Goal: Task Accomplishment & Management: Complete application form

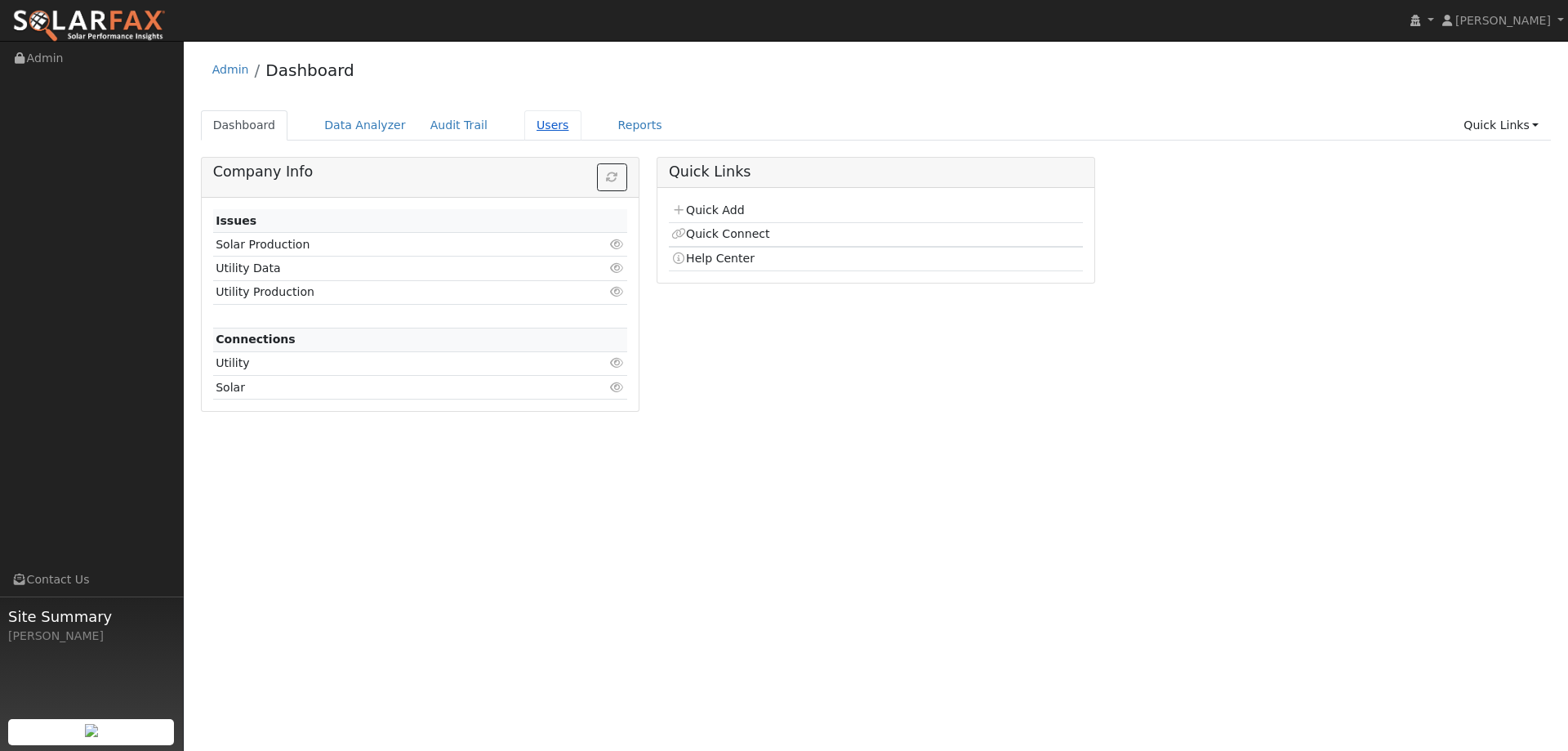
click at [524, 129] on link "Users" at bounding box center [553, 125] width 57 height 30
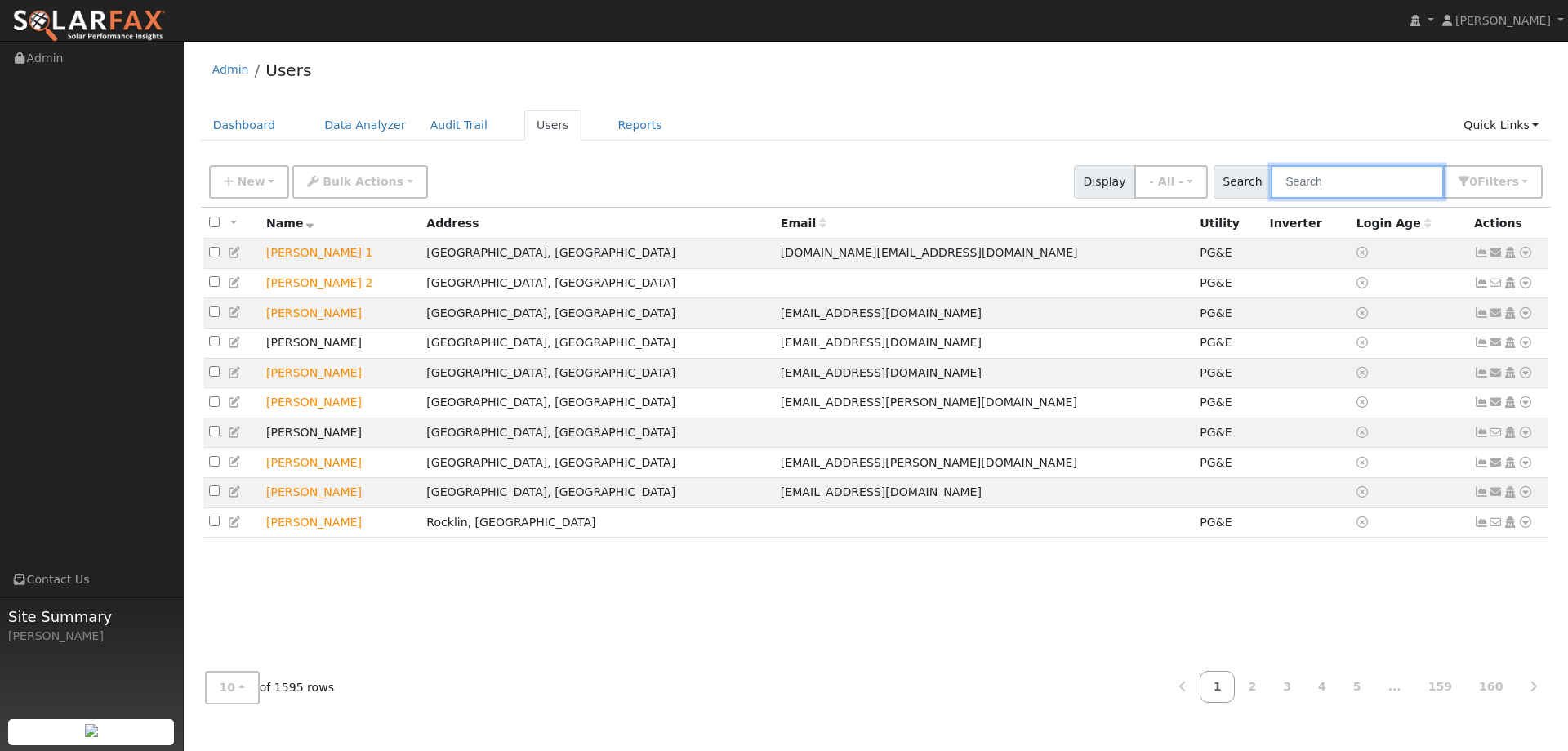
click at [1326, 181] on input "text" at bounding box center [1357, 182] width 174 height 33
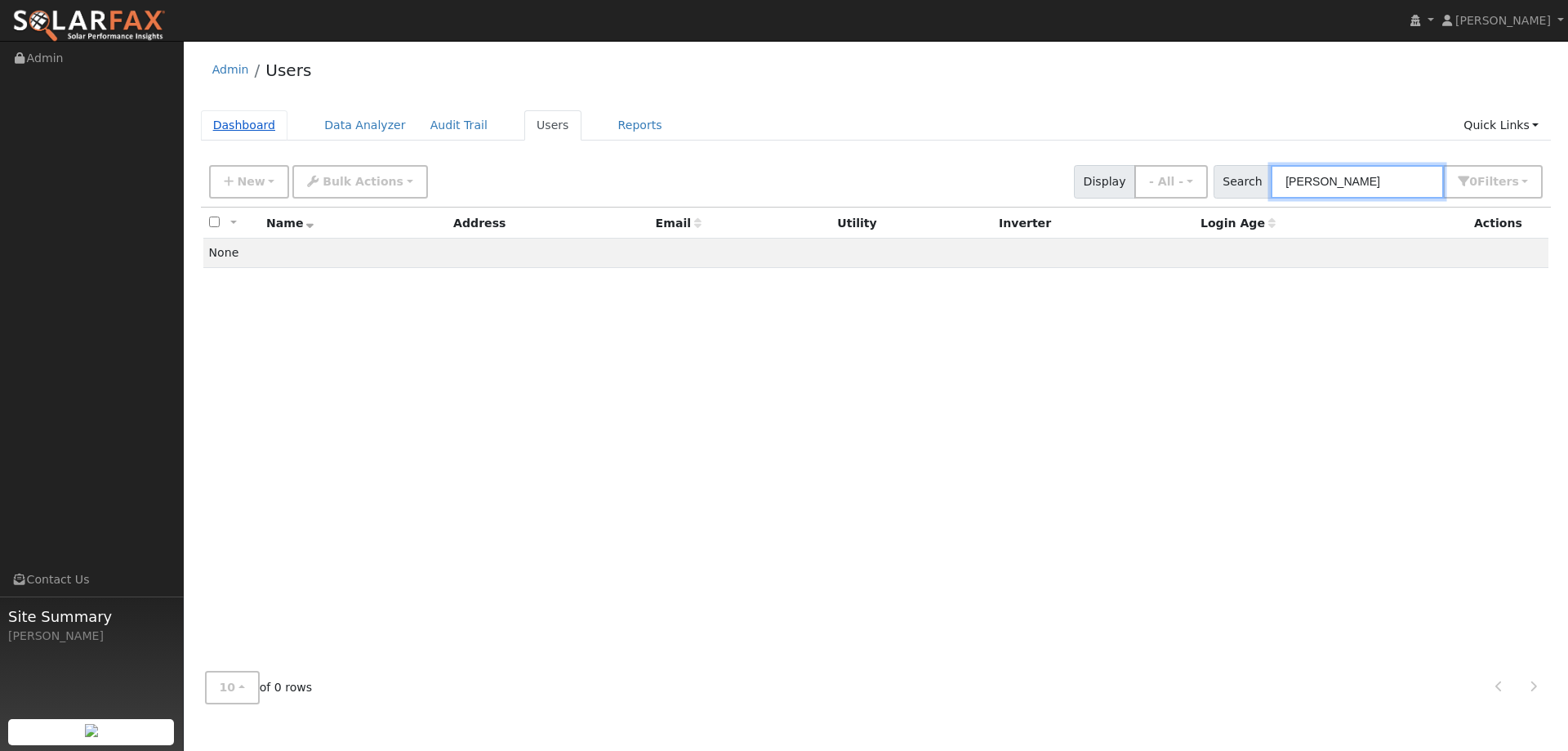
type input "Roger D"
click at [260, 125] on link "Dashboard" at bounding box center [244, 125] width 87 height 30
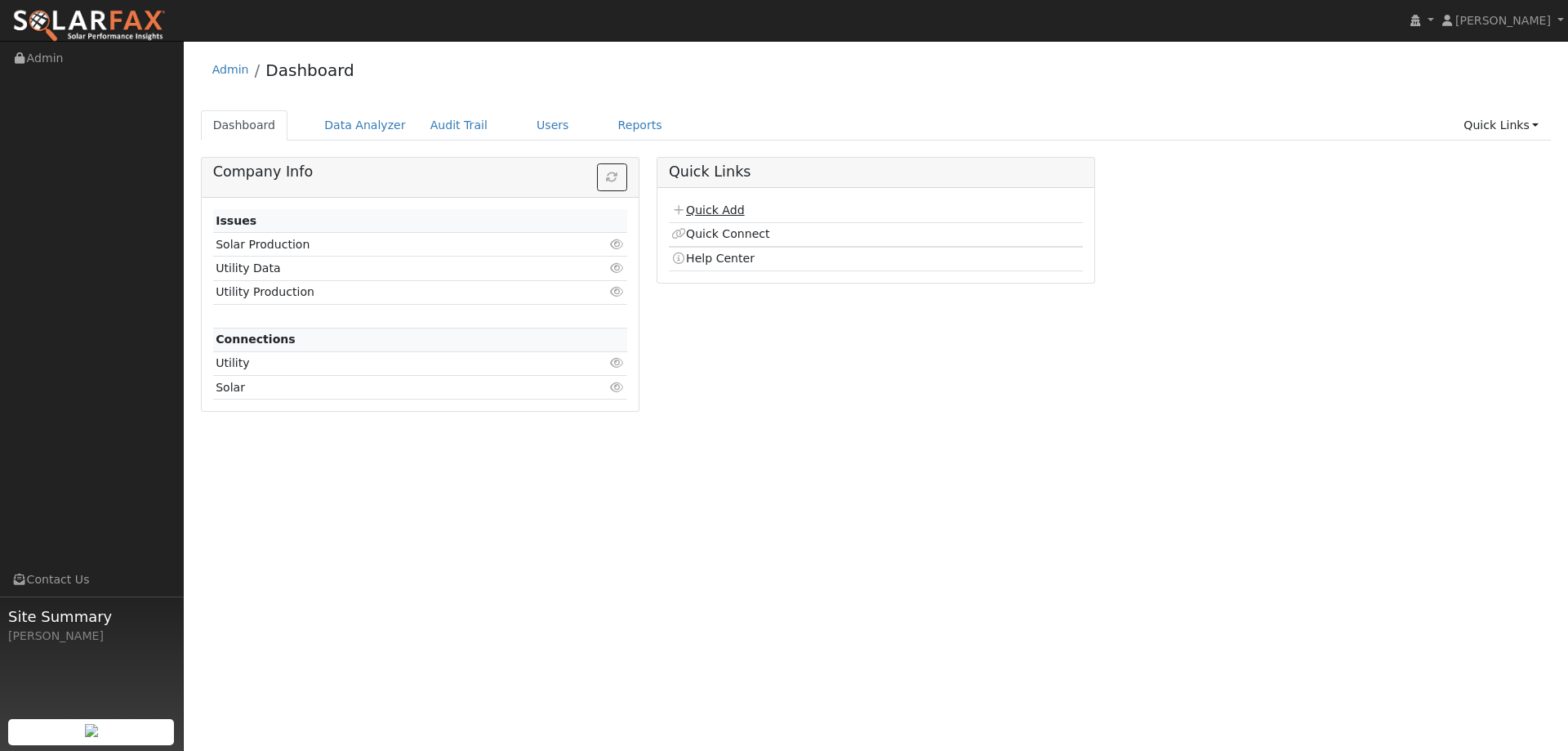
click at [725, 206] on link "Quick Add" at bounding box center [707, 210] width 73 height 13
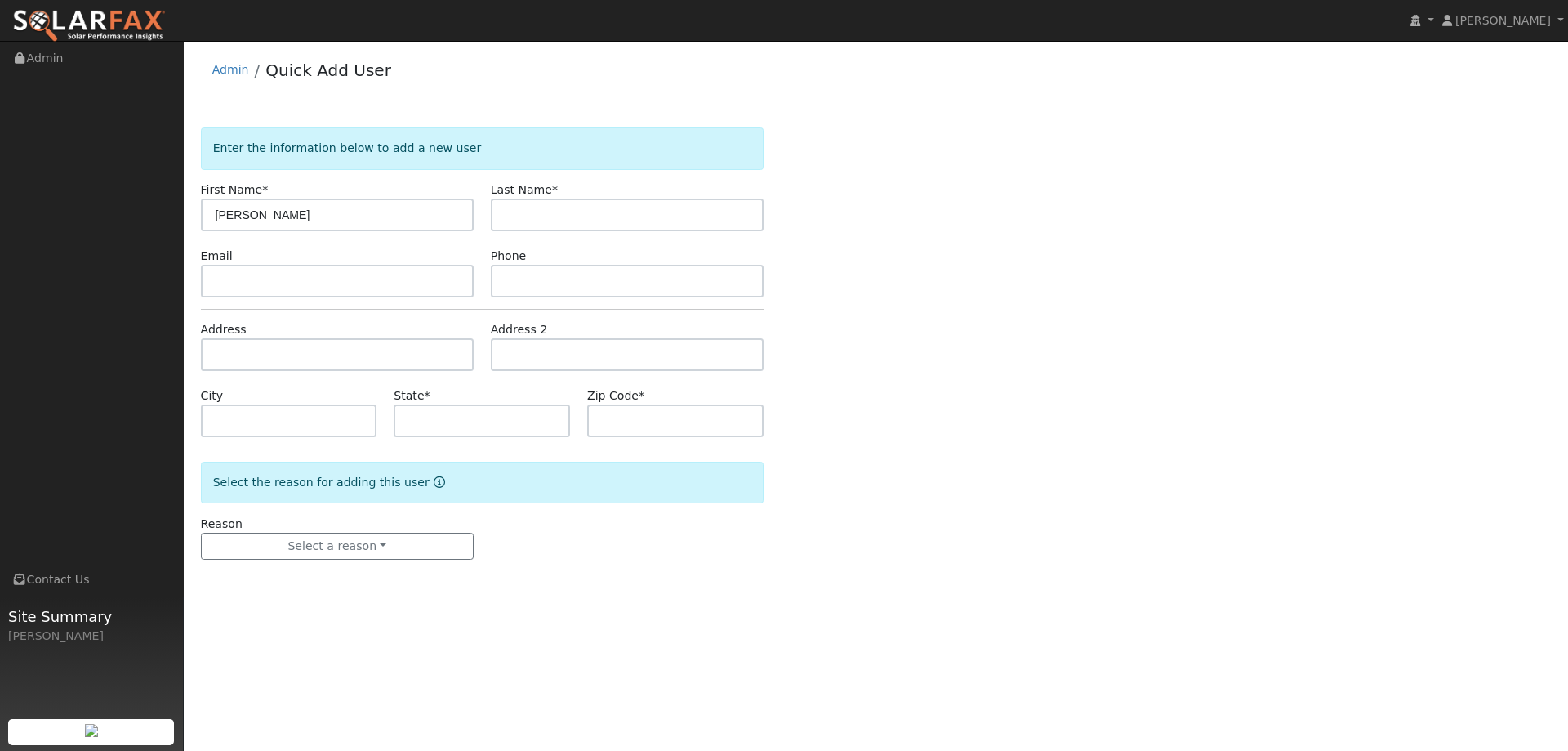
type input "[PERSON_NAME]"
click at [515, 204] on input "text" at bounding box center [627, 215] width 273 height 33
type input "Driver"
click at [353, 284] on input "text" at bounding box center [337, 281] width 273 height 33
click at [725, 278] on input "text" at bounding box center [627, 281] width 273 height 33
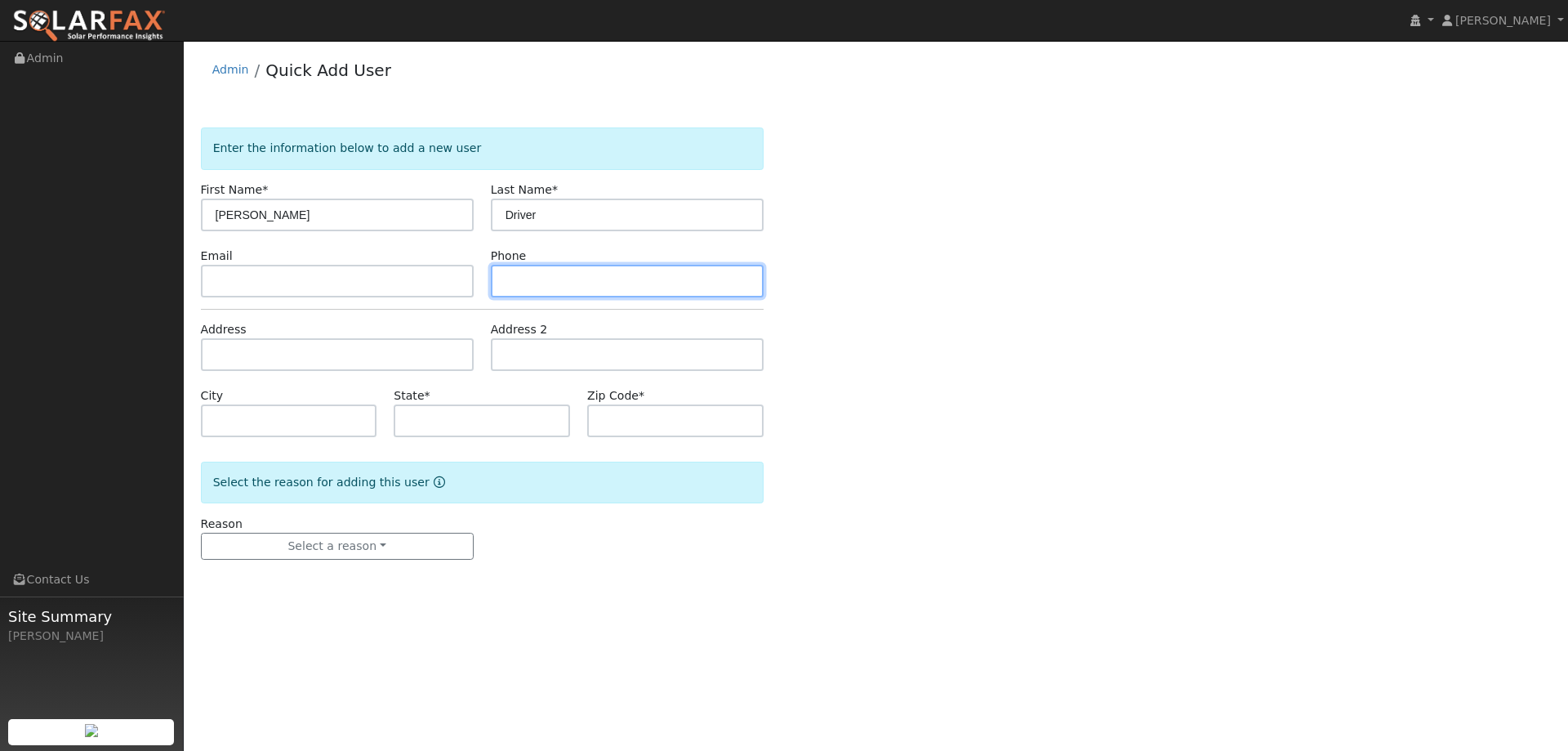
paste input "707-628-7178"
type input "707-628-7178"
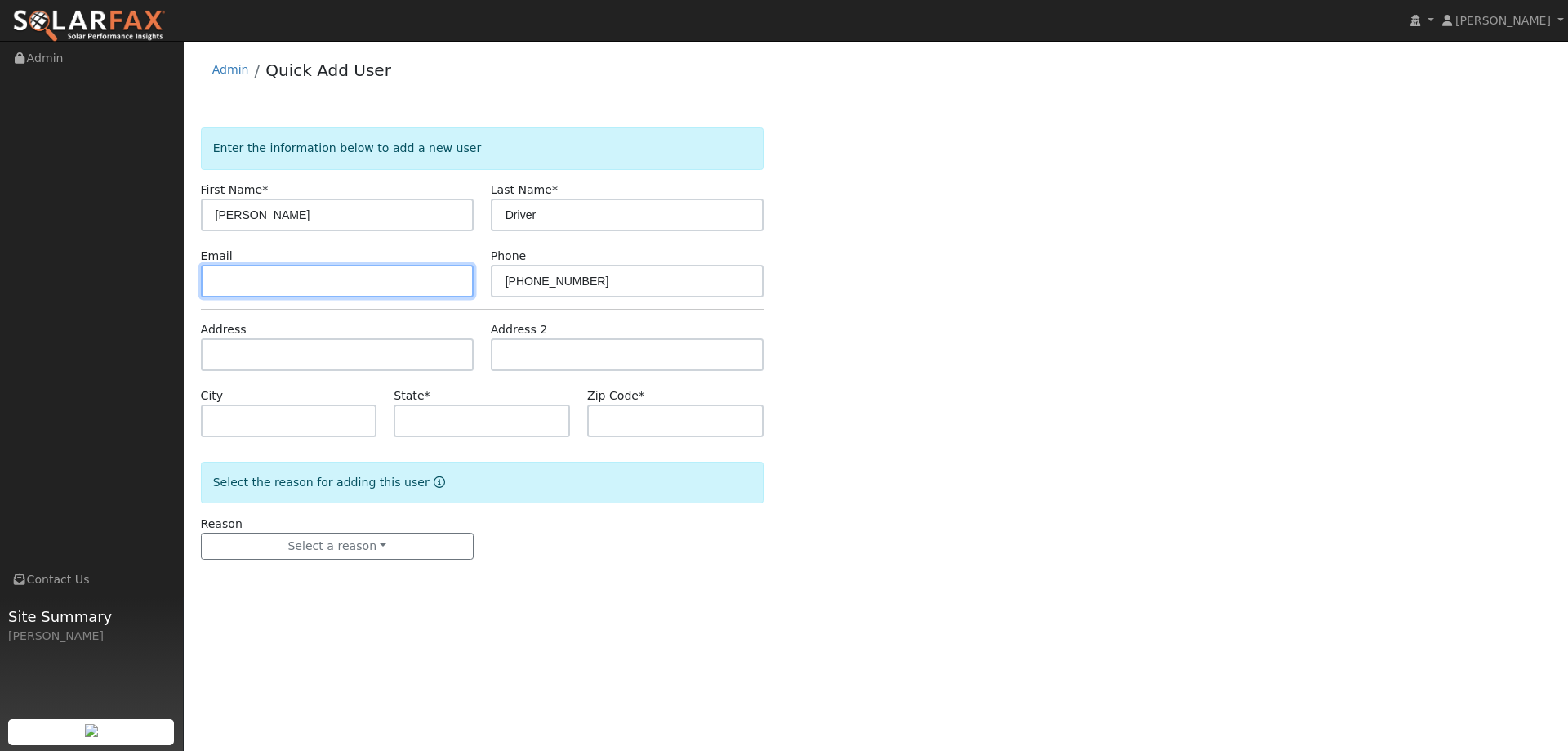
click at [424, 279] on input "text" at bounding box center [337, 281] width 273 height 33
paste input "radman.sca@protonmail.com"
type input "radman.sca@protonmail.com"
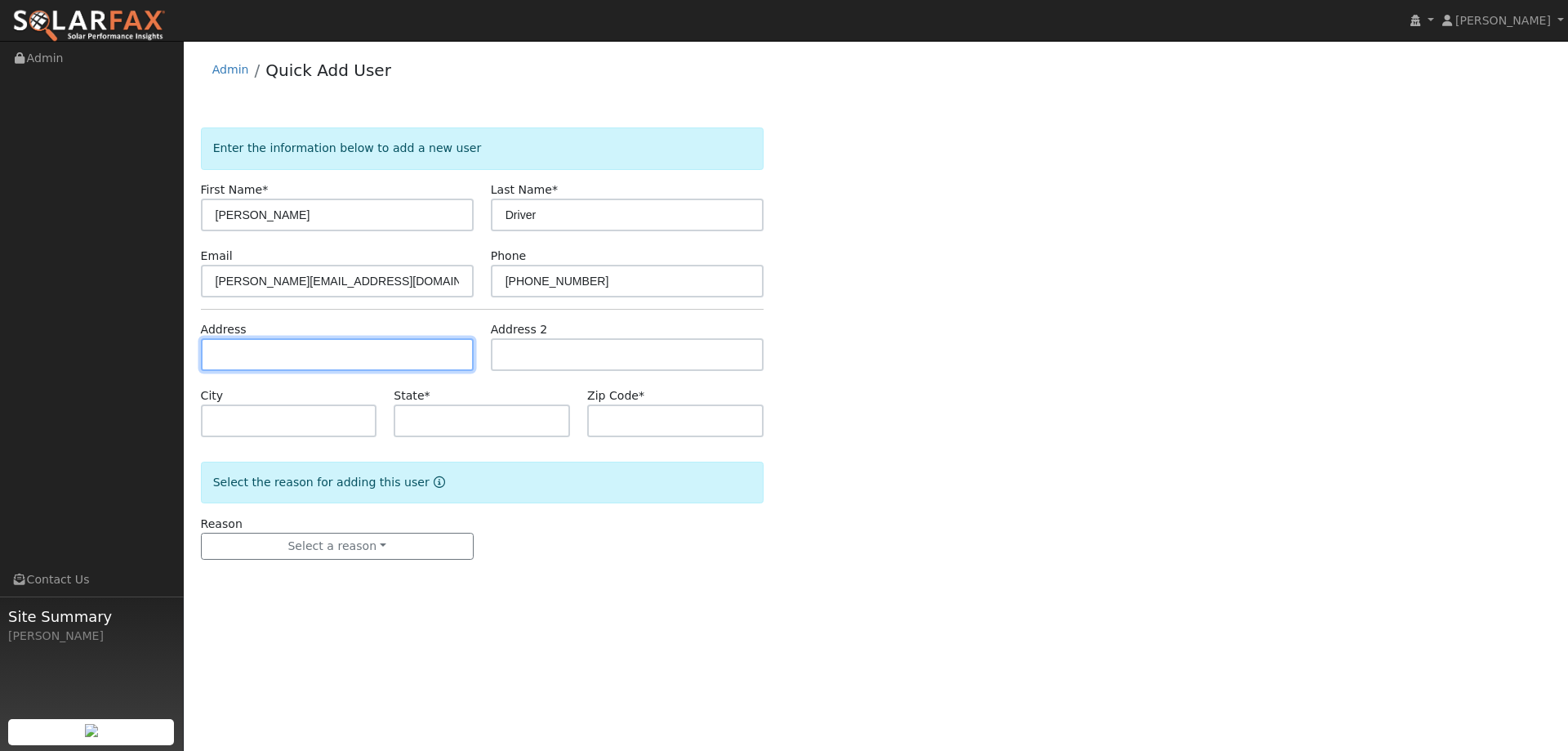
click at [386, 361] on input "text" at bounding box center [337, 354] width 273 height 33
paste input "566 Topeka Lane"
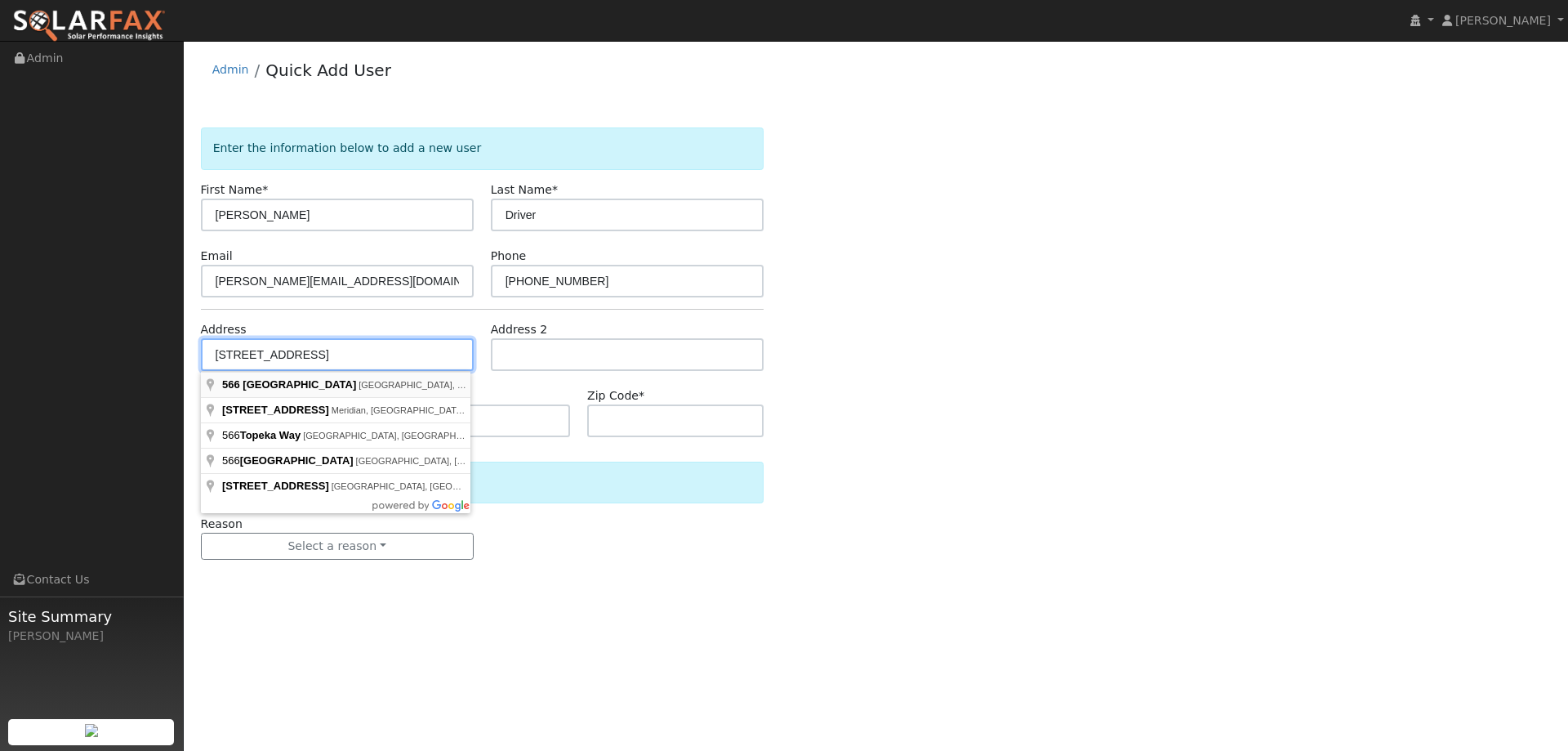
type input "566 Topeka Lane"
type input "Vacaville"
type input "CA"
type input "95687"
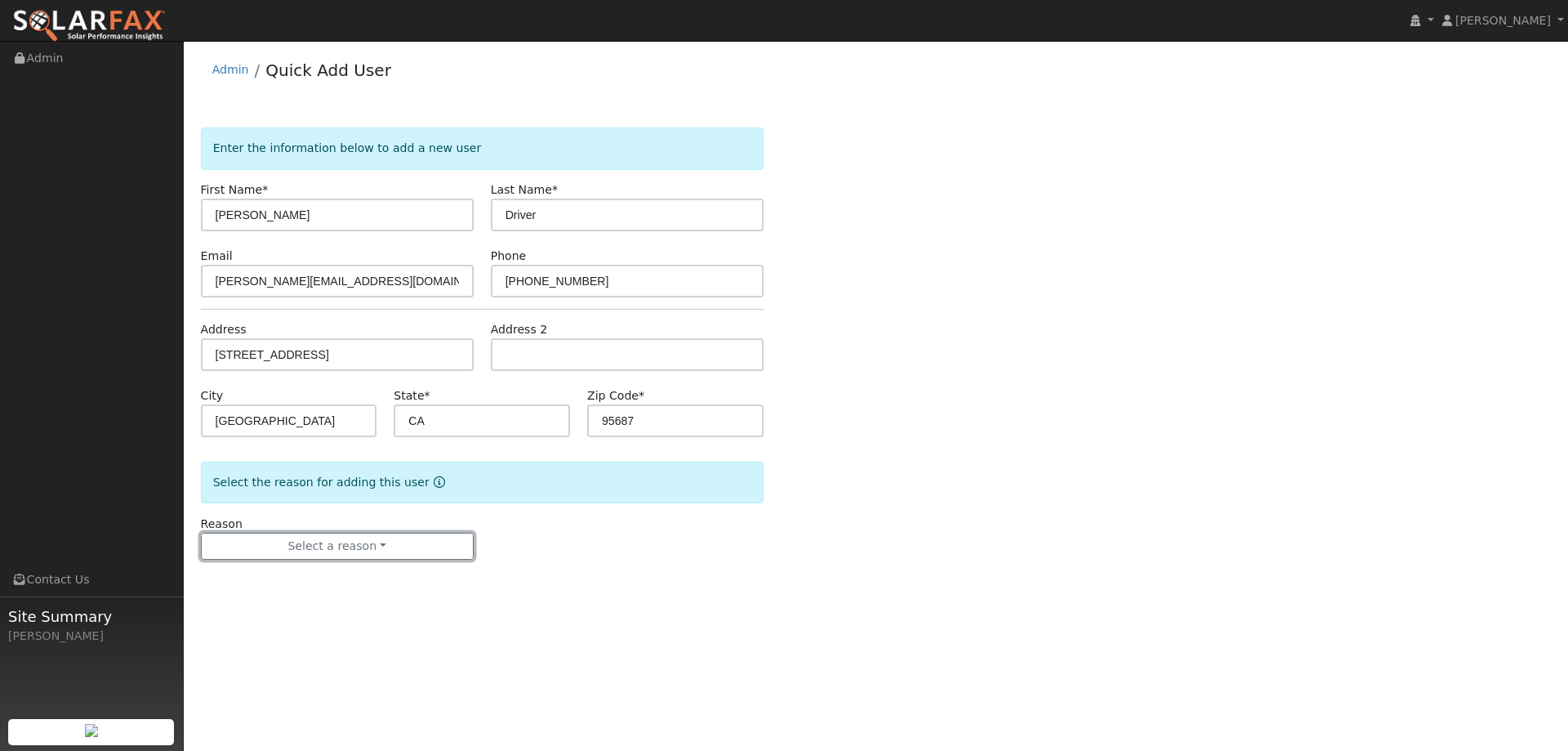
drag, startPoint x: 377, startPoint y: 550, endPoint x: 364, endPoint y: 563, distance: 18.4
click at [378, 549] on button "Select a reason" at bounding box center [337, 546] width 273 height 28
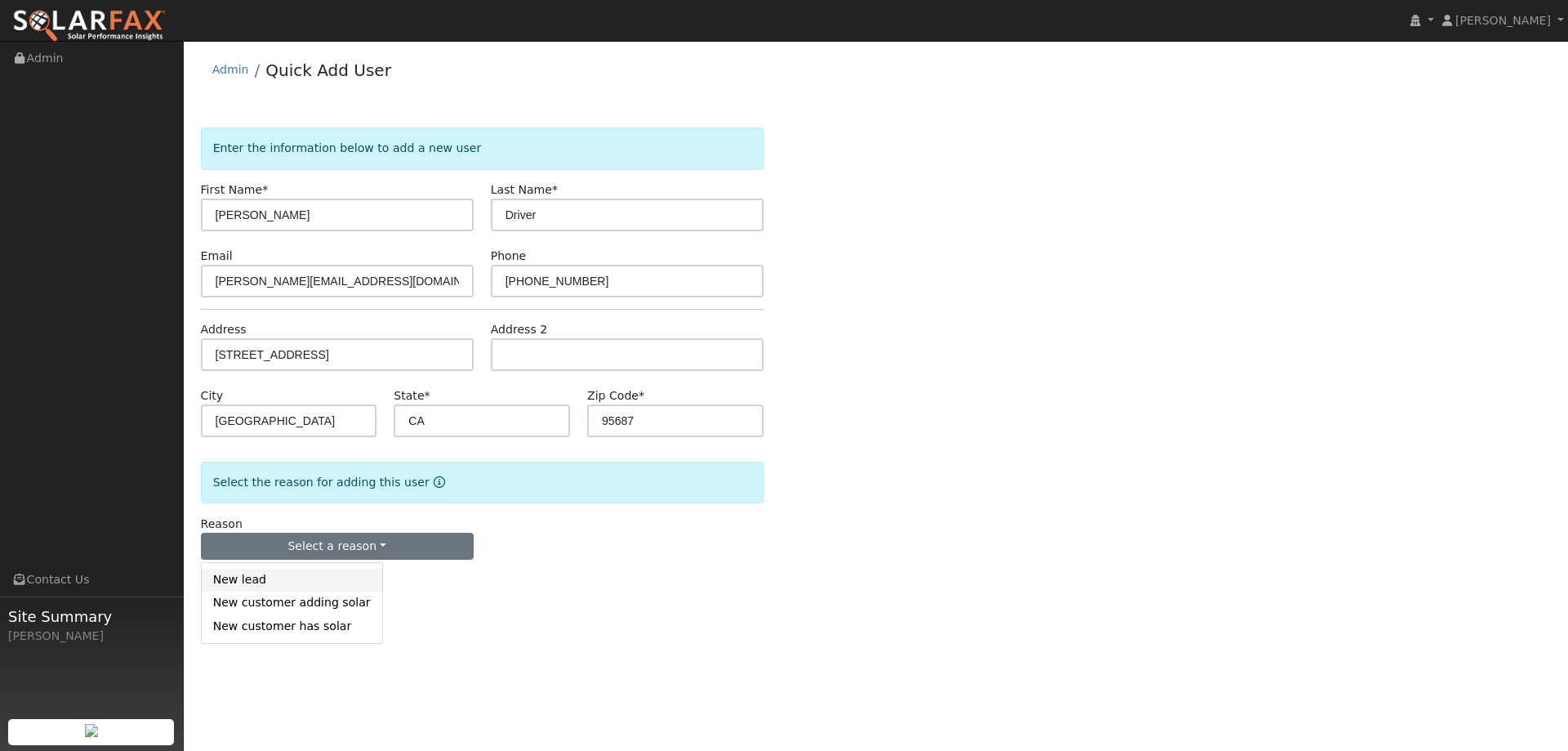
click at [303, 588] on link "New lead" at bounding box center [292, 579] width 181 height 23
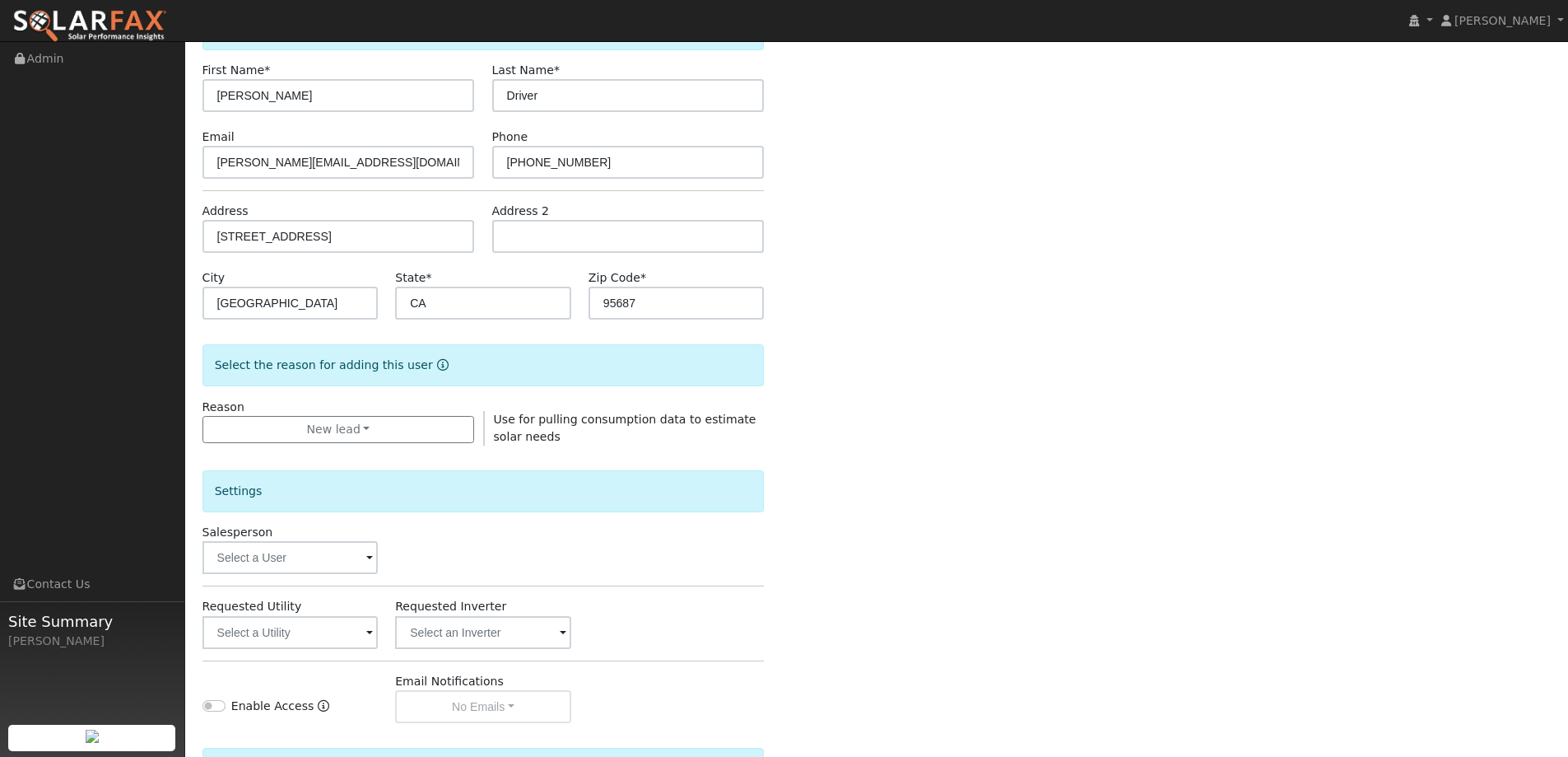
scroll to position [310, 0]
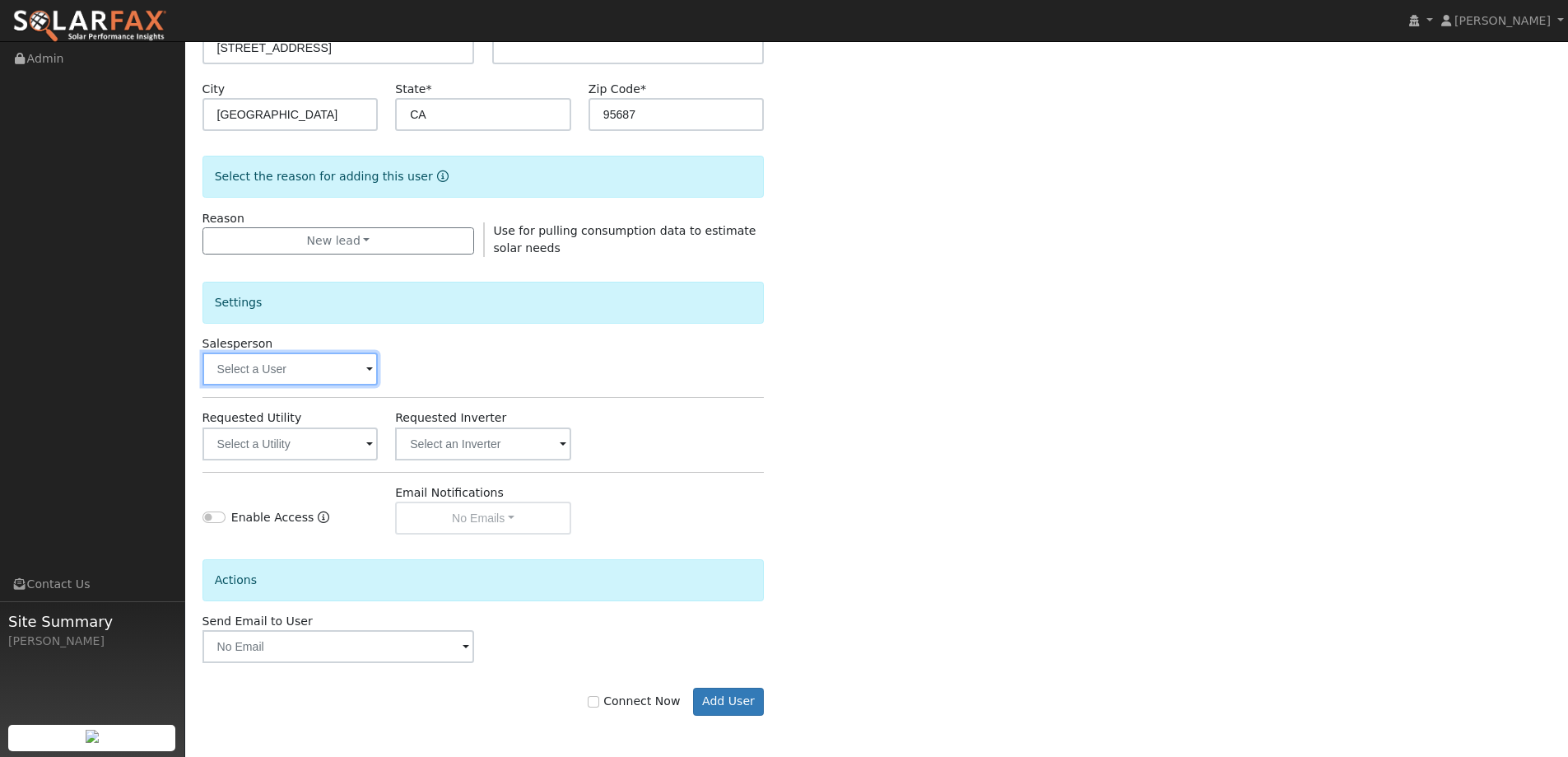
click at [305, 373] on input "text" at bounding box center [290, 369] width 176 height 33
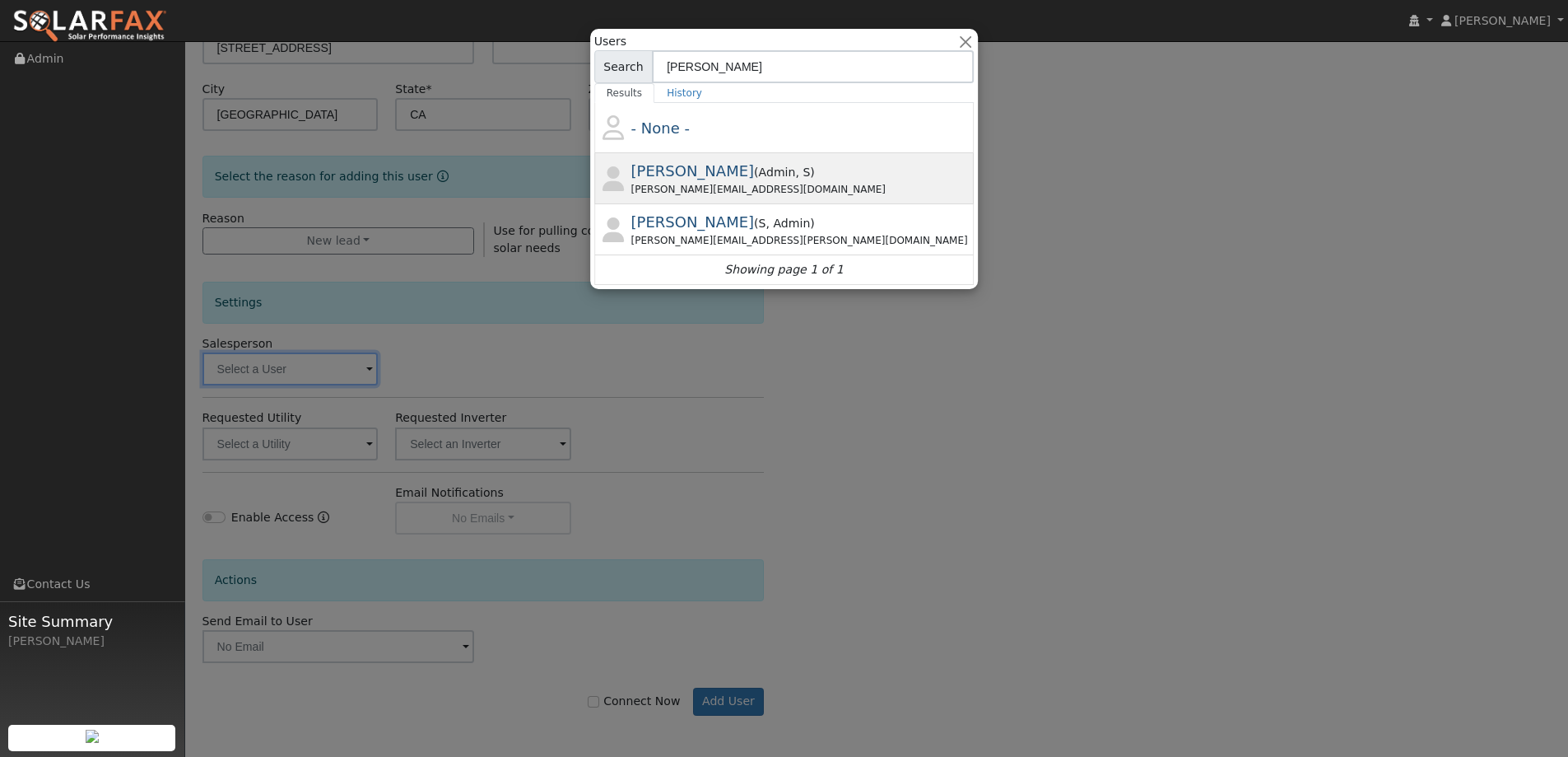
type input "Paul"
click at [754, 166] on span "( Admin , S )" at bounding box center [784, 172] width 61 height 13
type input "Paul Barber"
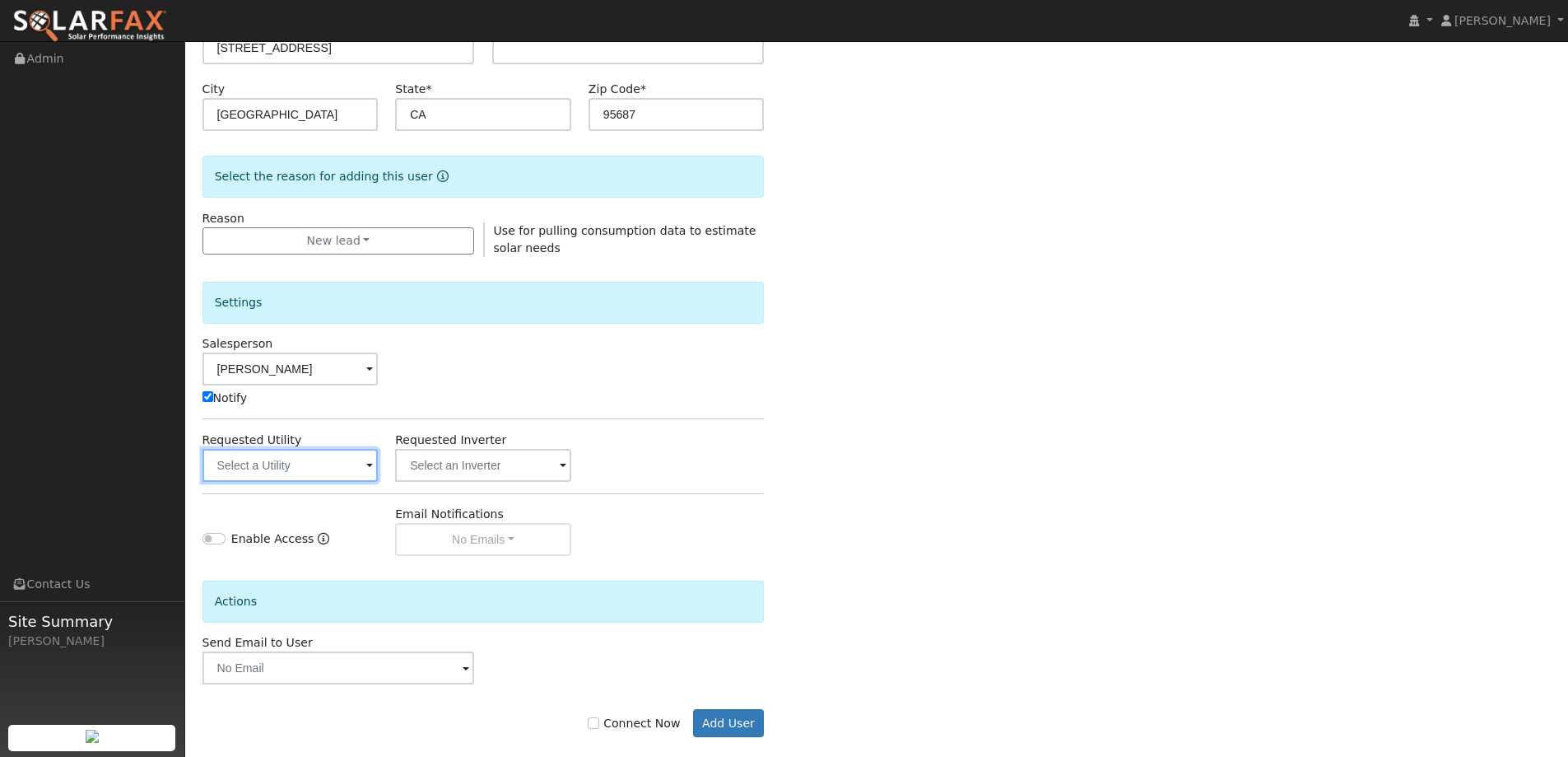
click at [325, 454] on input "text" at bounding box center [290, 465] width 176 height 33
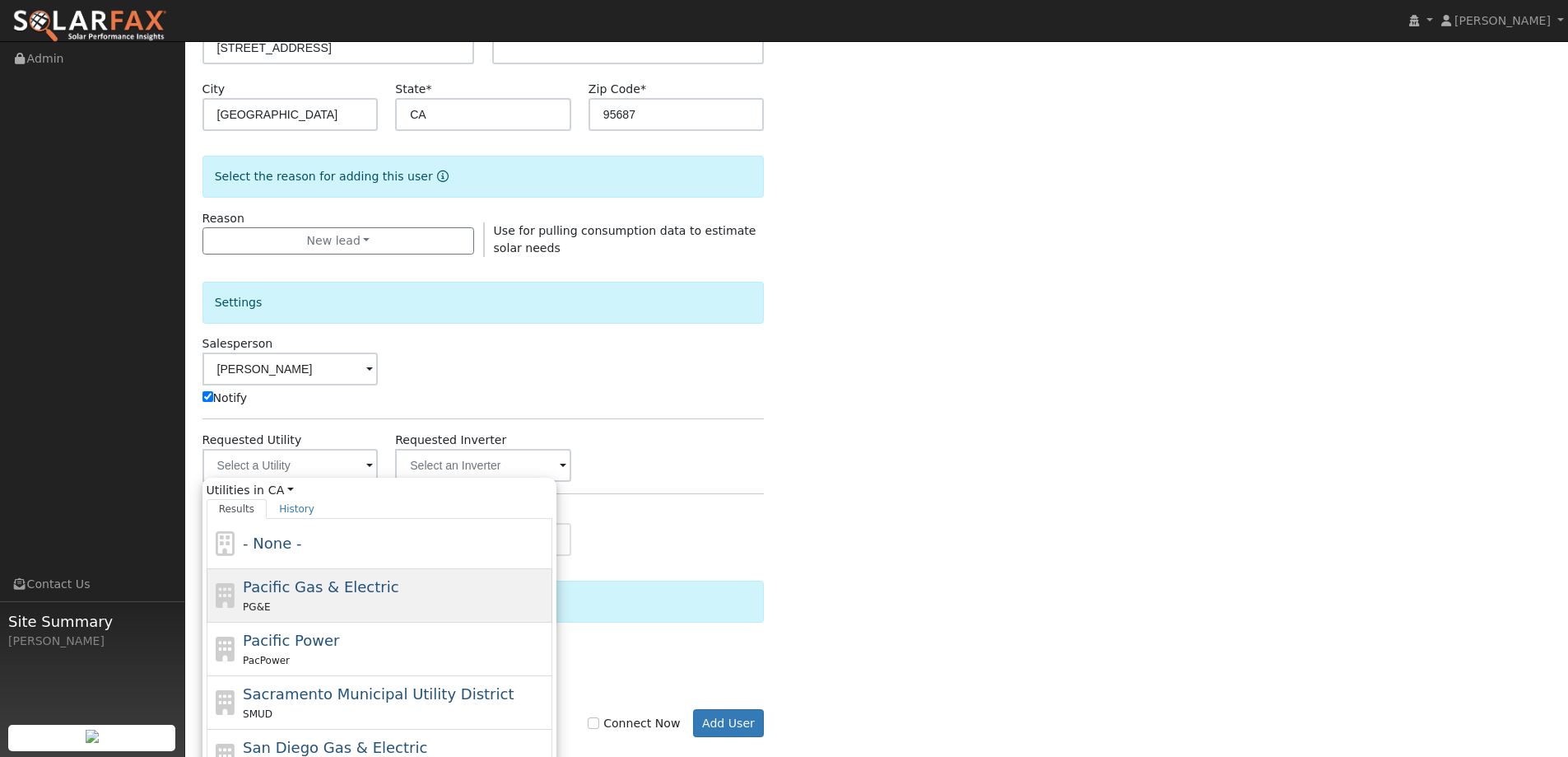
click at [298, 593] on span "Pacific Gas & Electric" at bounding box center [320, 587] width 155 height 18
type input "Pacific Gas & Electric"
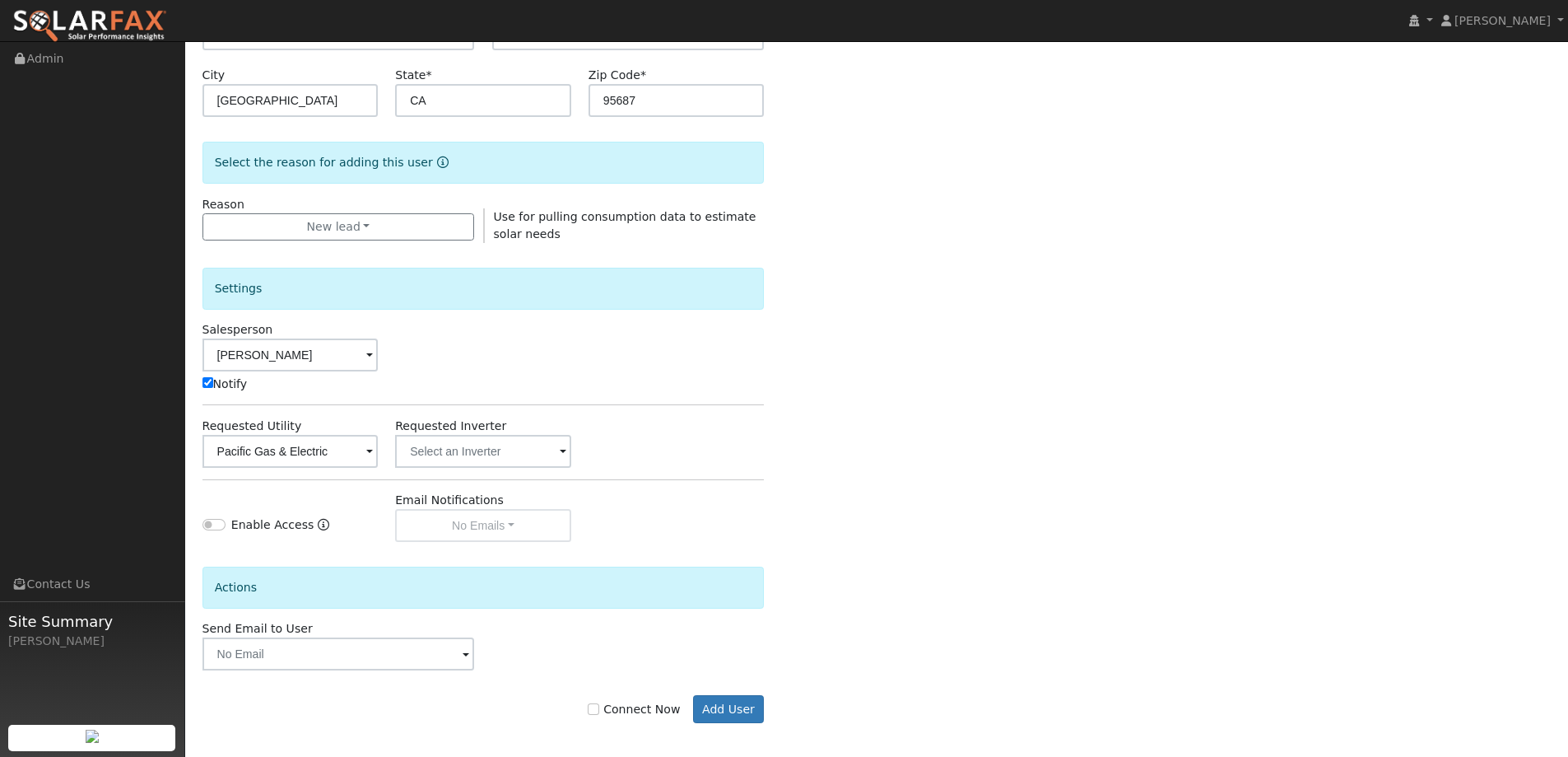
scroll to position [331, 0]
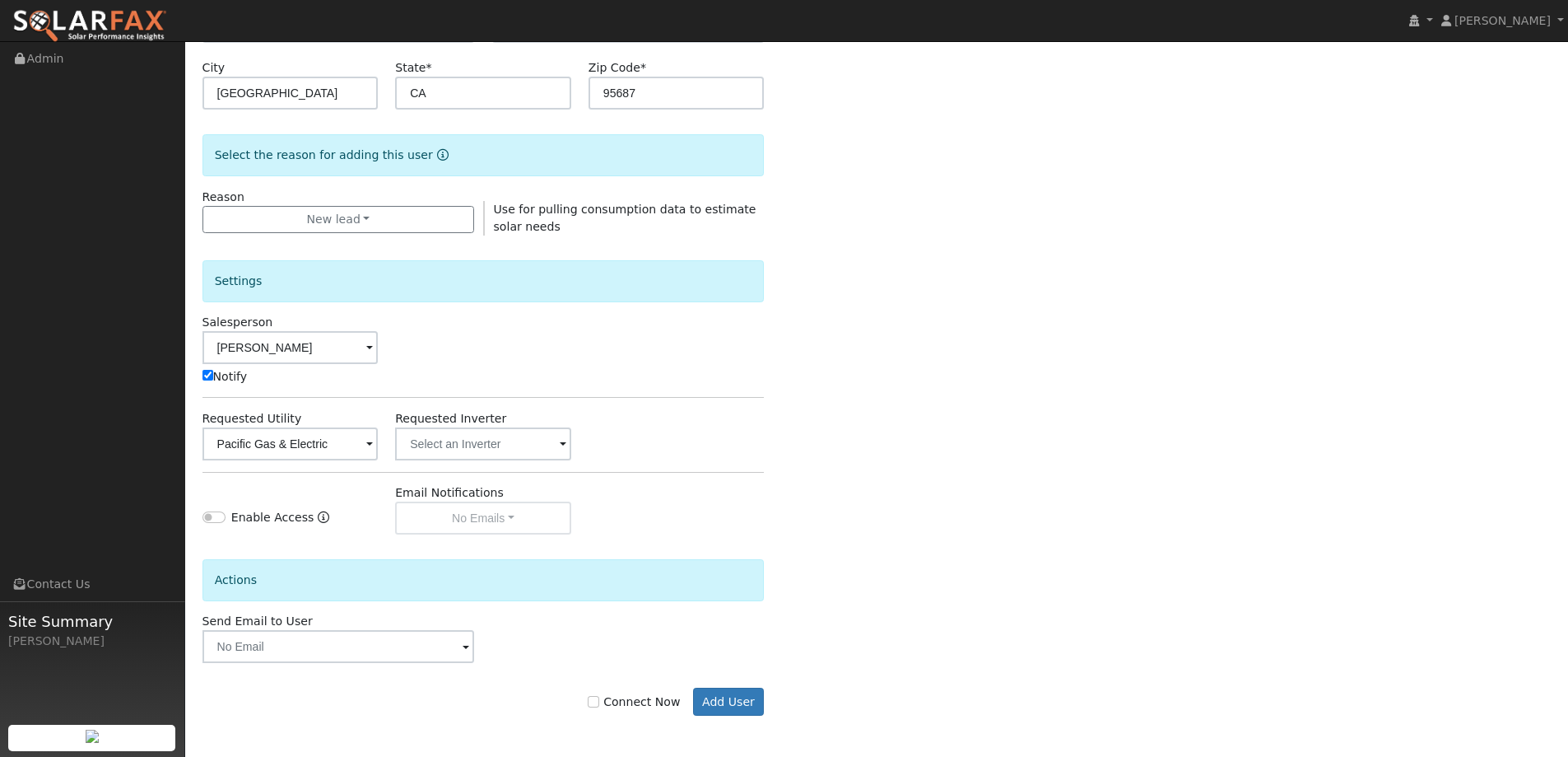
click at [654, 702] on label "Connect Now" at bounding box center [634, 701] width 93 height 18
click at [599, 702] on input "Connect Now" at bounding box center [593, 701] width 11 height 11
checkbox input "true"
click at [735, 701] on button "Add User" at bounding box center [728, 701] width 71 height 28
